Goal: Task Accomplishment & Management: Use online tool/utility

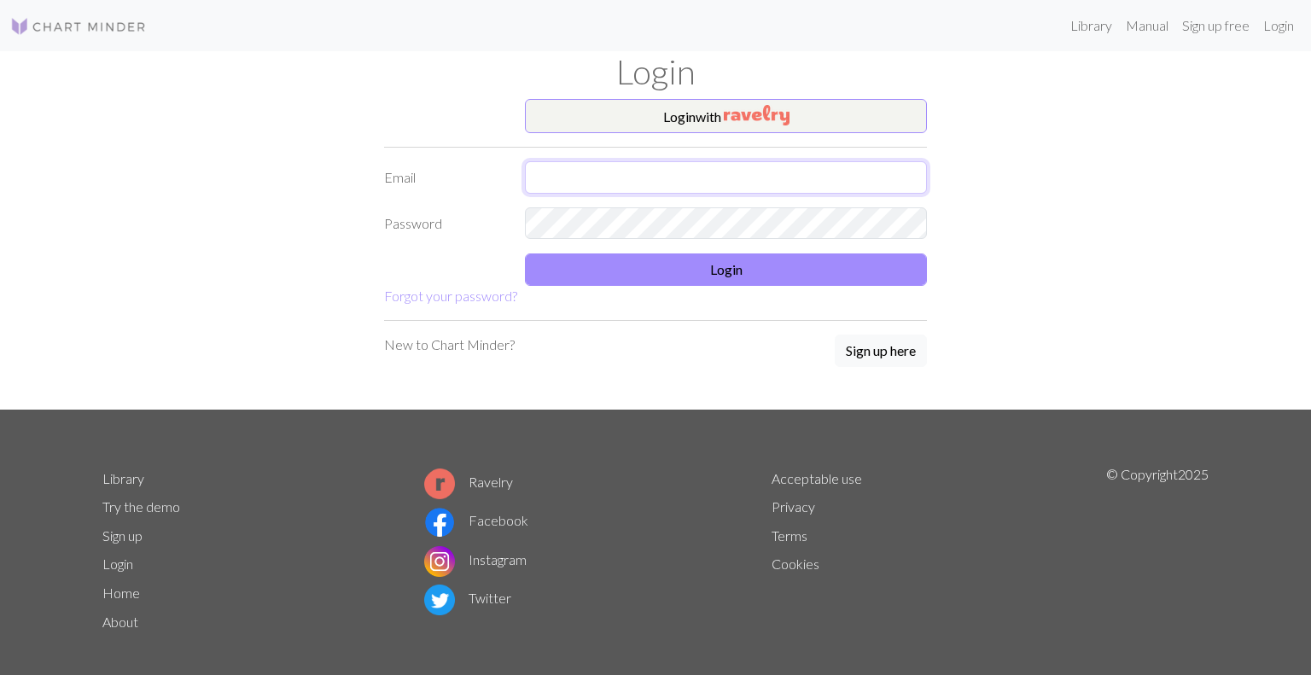
click at [726, 178] on input "text" at bounding box center [726, 177] width 402 height 32
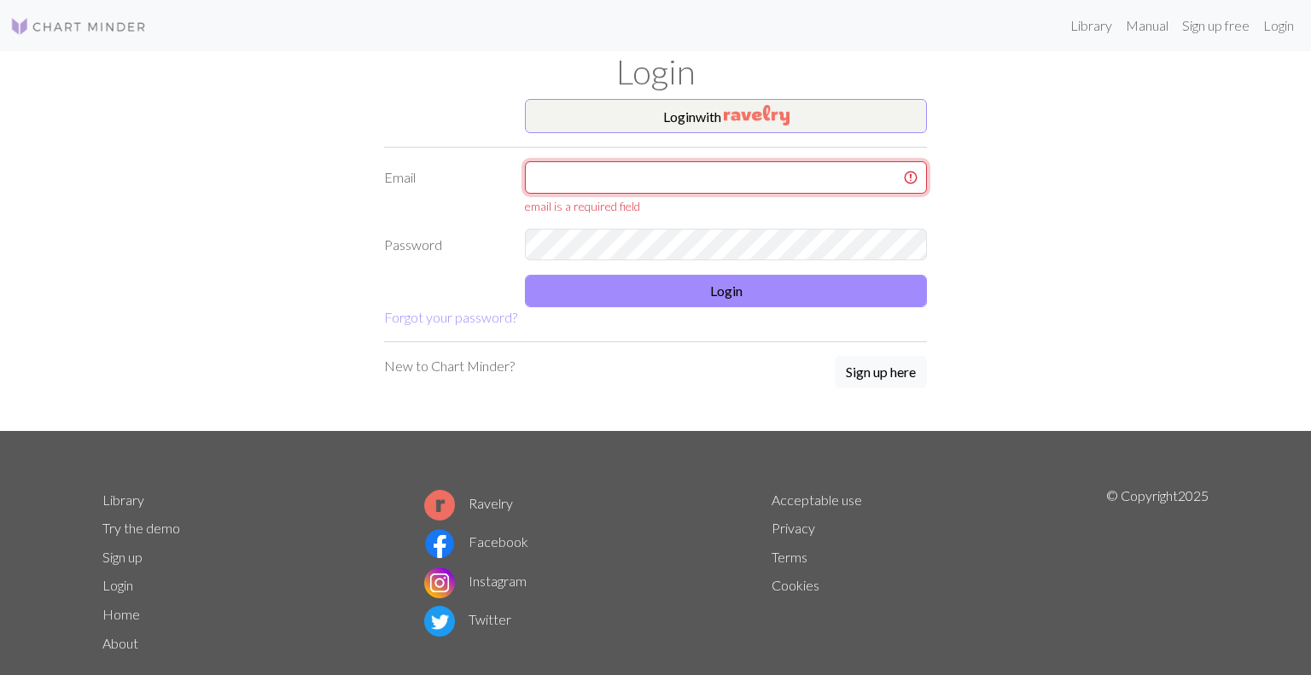
type input "[PERSON_NAME][EMAIL_ADDRESS][DOMAIN_NAME]"
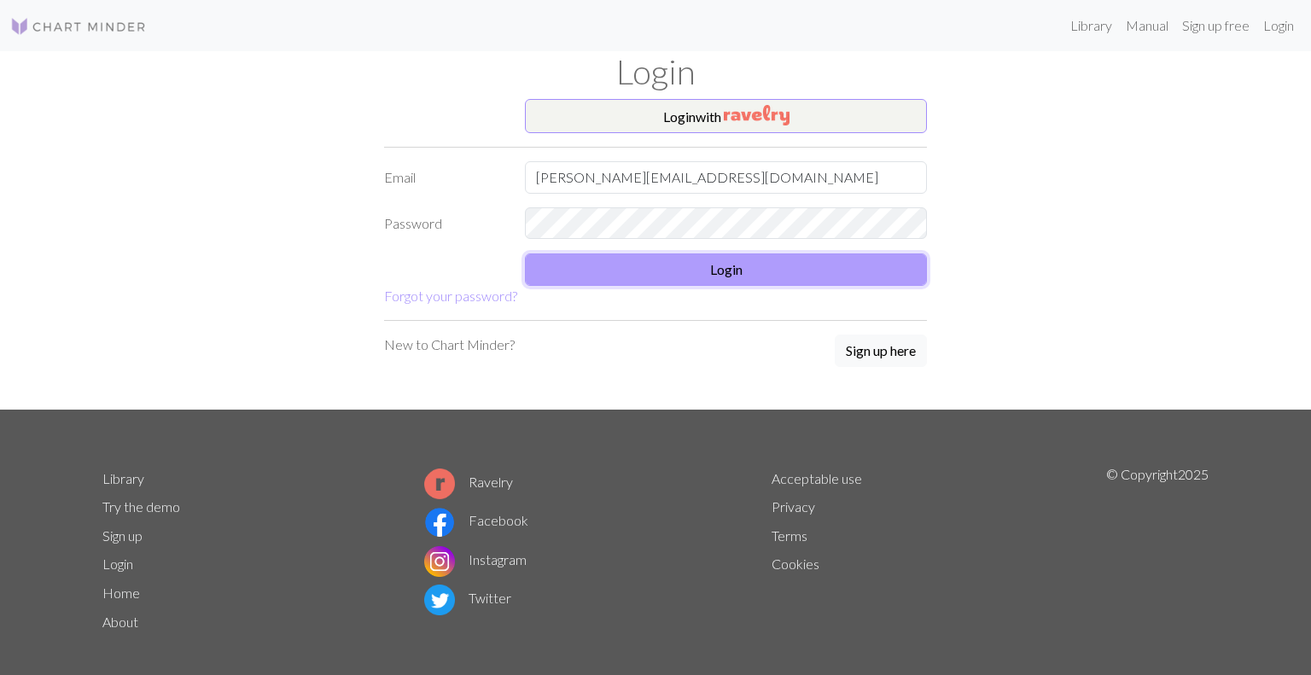
click at [728, 264] on button "Login" at bounding box center [726, 269] width 402 height 32
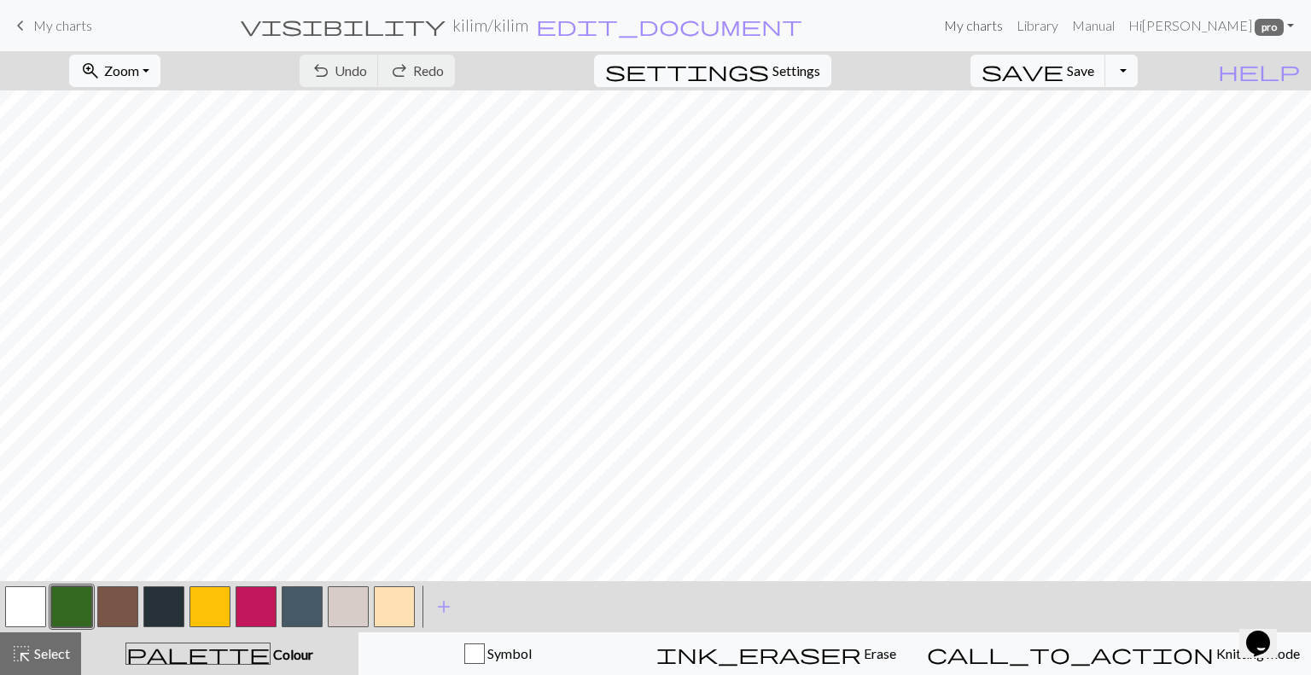
click at [969, 27] on link "My charts" at bounding box center [973, 26] width 73 height 34
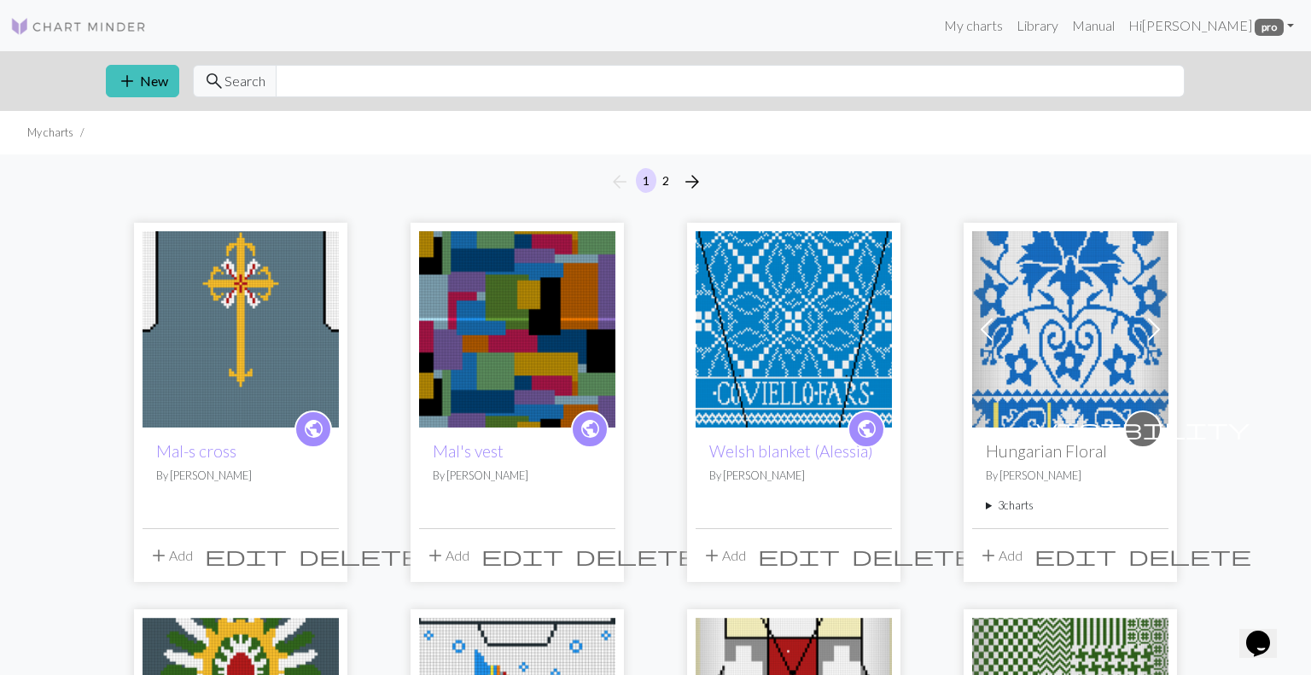
click at [1074, 270] on img at bounding box center [1070, 329] width 196 height 196
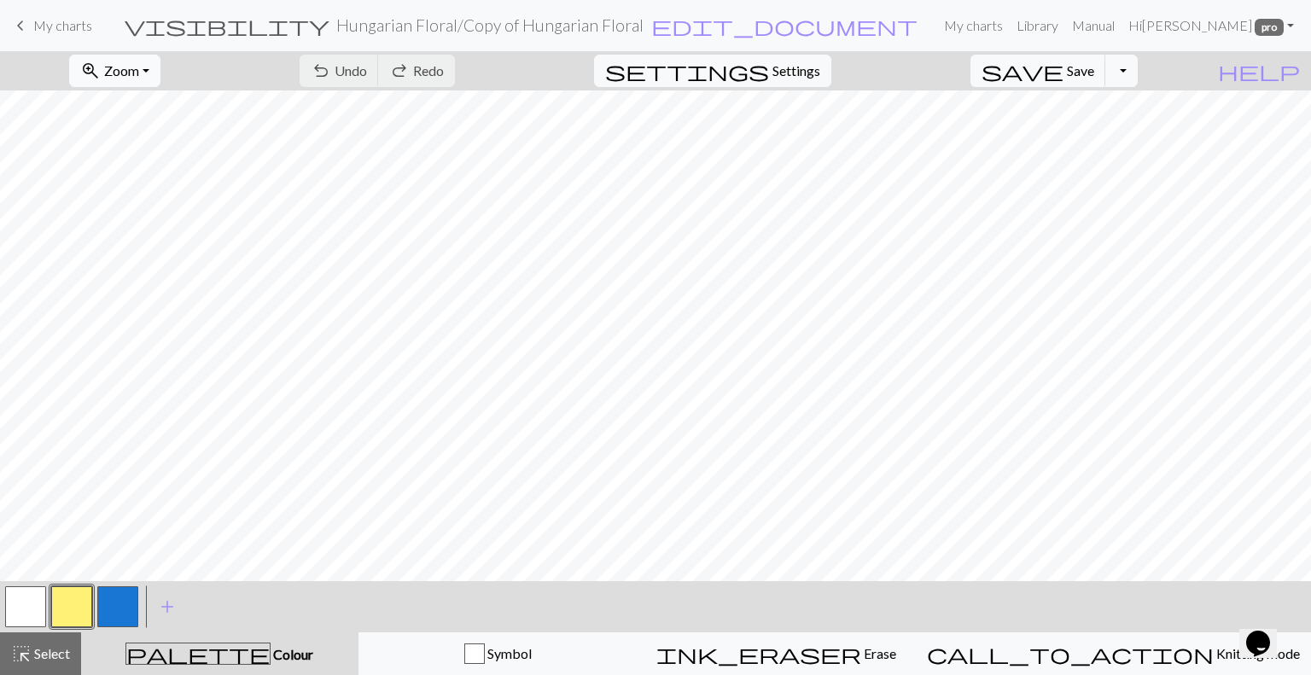
click at [139, 66] on span "Zoom" at bounding box center [121, 70] width 35 height 16
click at [151, 196] on button "50%" at bounding box center [138, 204] width 135 height 27
click at [20, 22] on span "keyboard_arrow_left" at bounding box center [20, 26] width 20 height 24
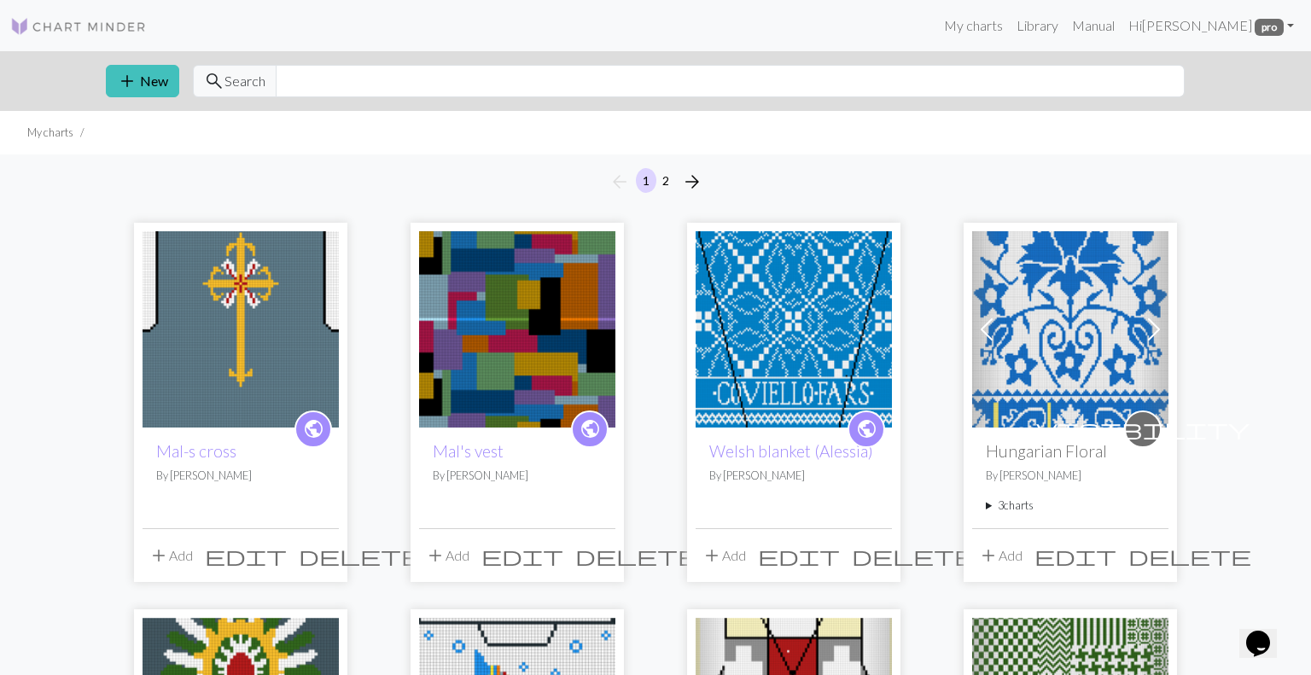
click at [1015, 502] on summary "3 charts" at bounding box center [1069, 505] width 169 height 16
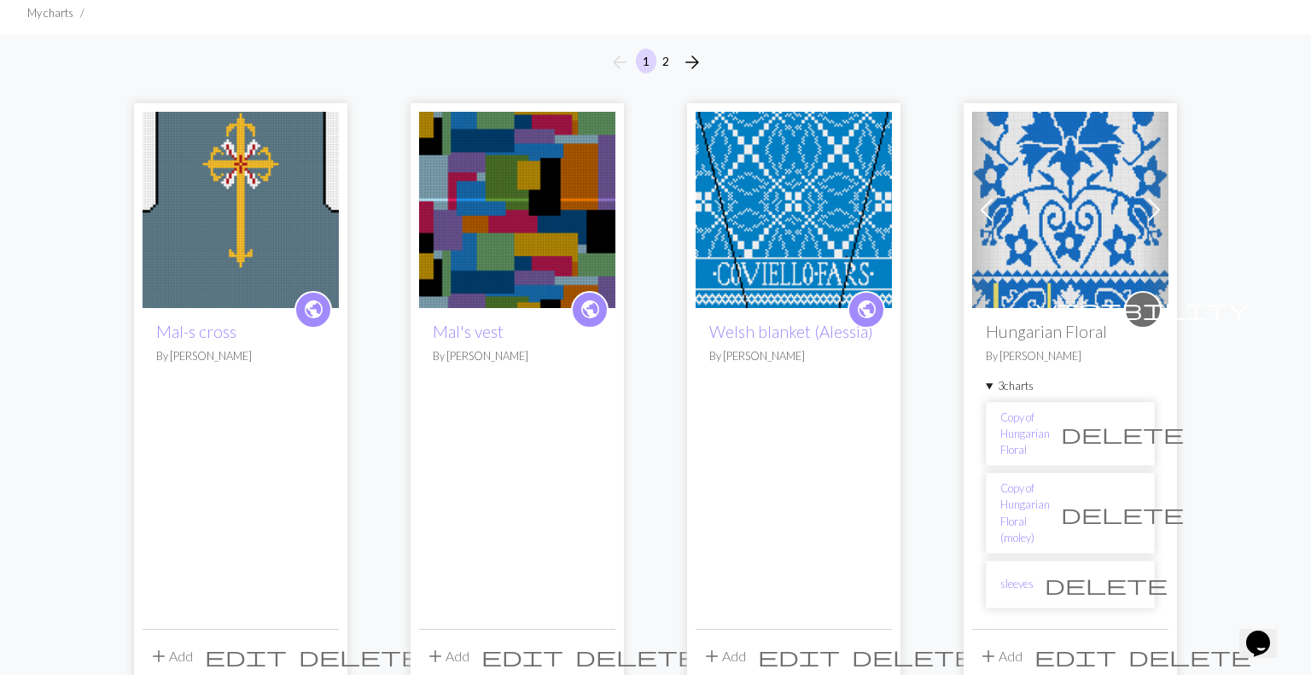
scroll to position [119, 0]
click at [1029, 576] on link "sleeves" at bounding box center [1016, 584] width 33 height 16
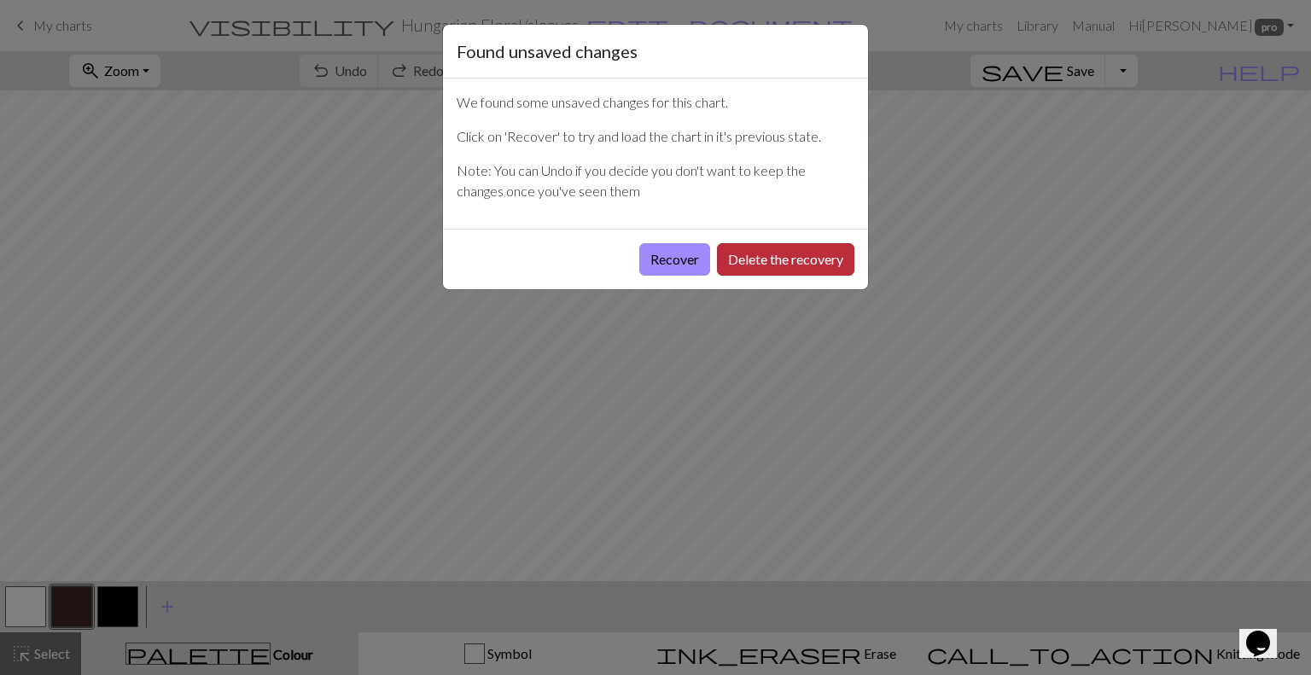
click at [805, 253] on button "Delete the recovery" at bounding box center [785, 259] width 137 height 32
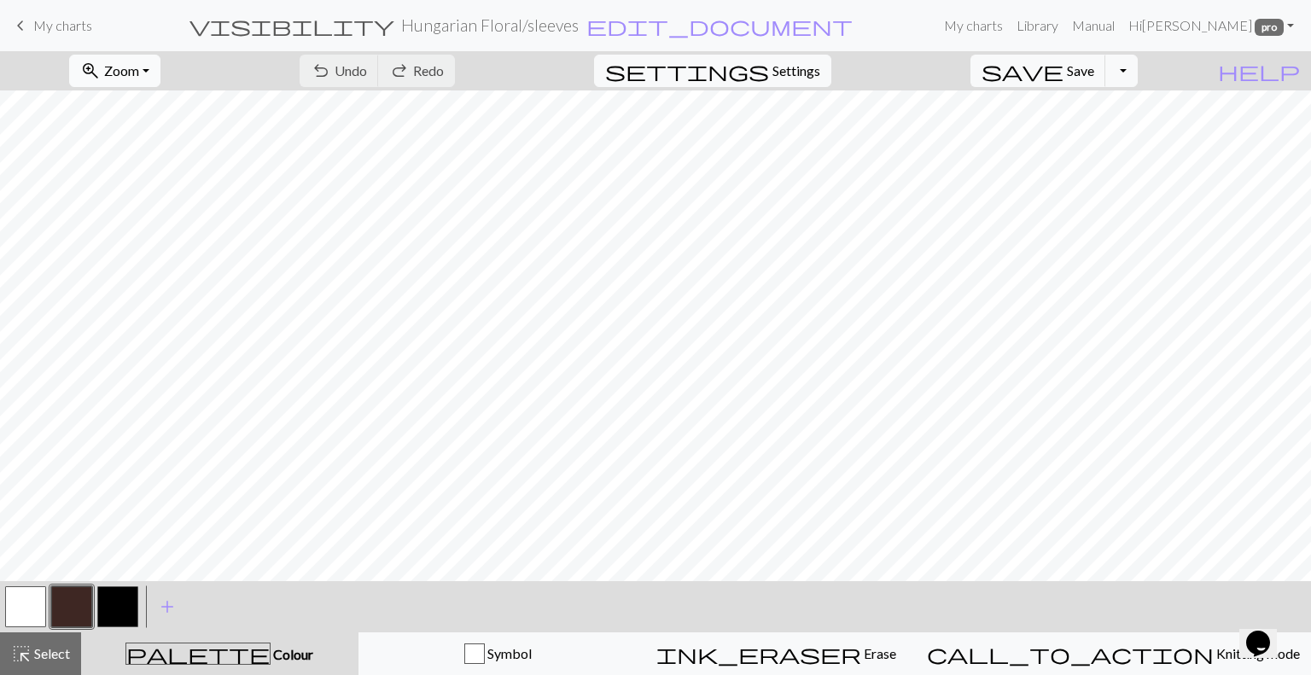
click at [160, 61] on button "zoom_in Zoom Zoom" at bounding box center [114, 71] width 91 height 32
click at [130, 204] on button "50%" at bounding box center [138, 204] width 135 height 27
